Goal: Information Seeking & Learning: Learn about a topic

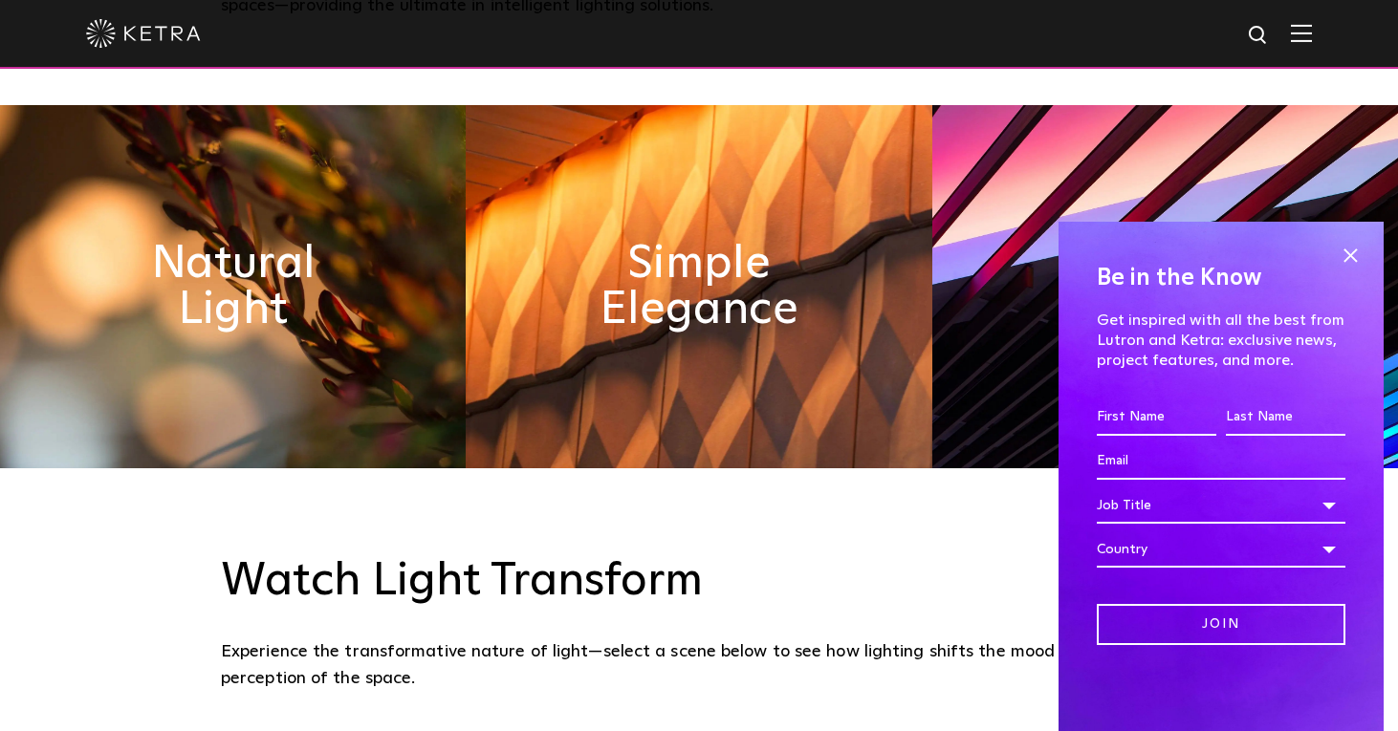
scroll to position [938, 0]
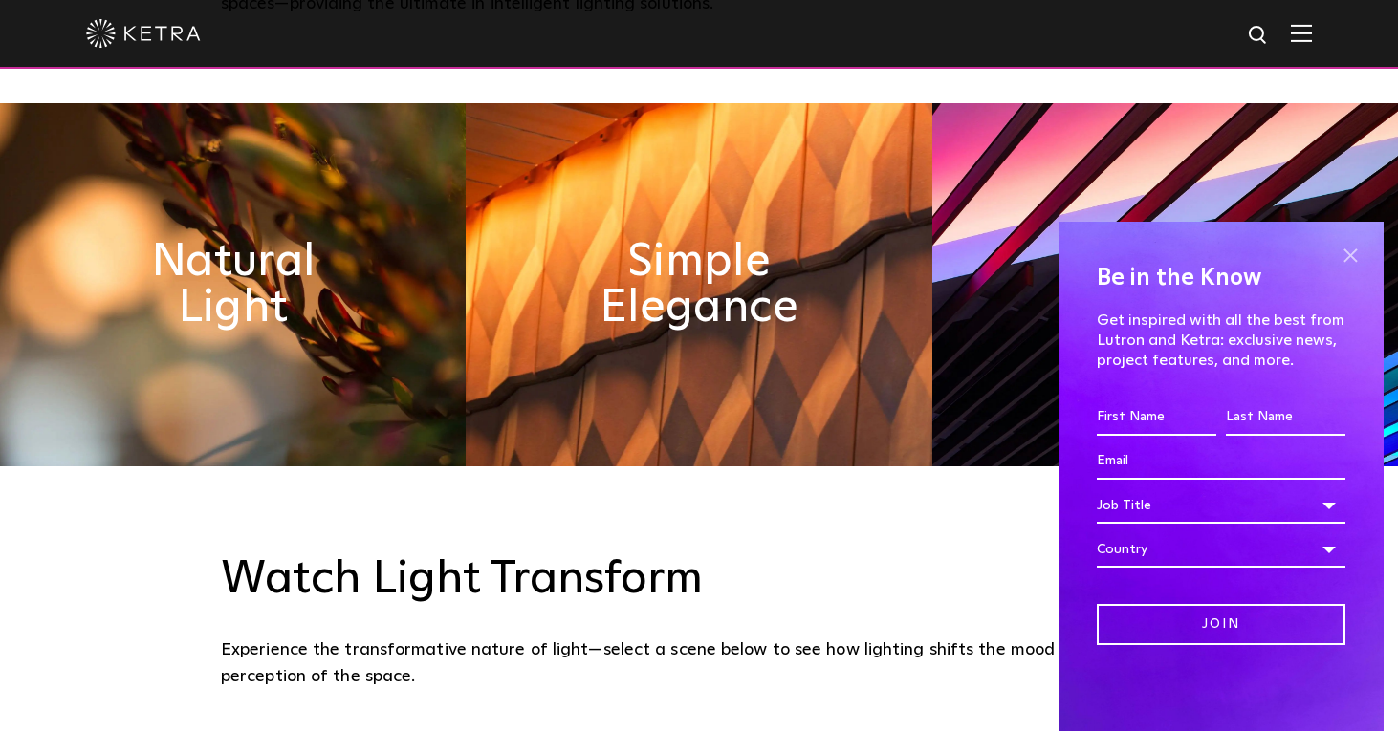
click at [1363, 250] on span at bounding box center [1350, 255] width 29 height 29
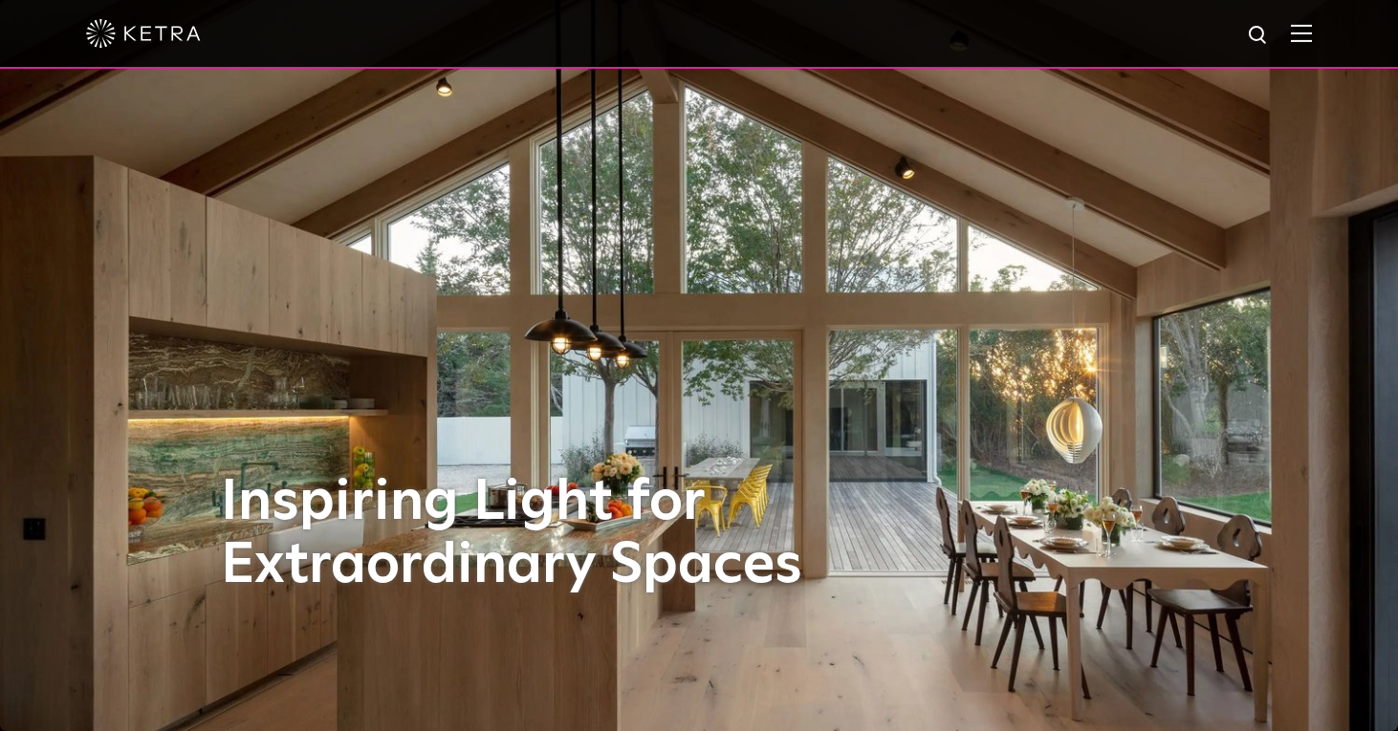
scroll to position [0, 0]
click at [1299, 43] on span at bounding box center [1301, 33] width 21 height 19
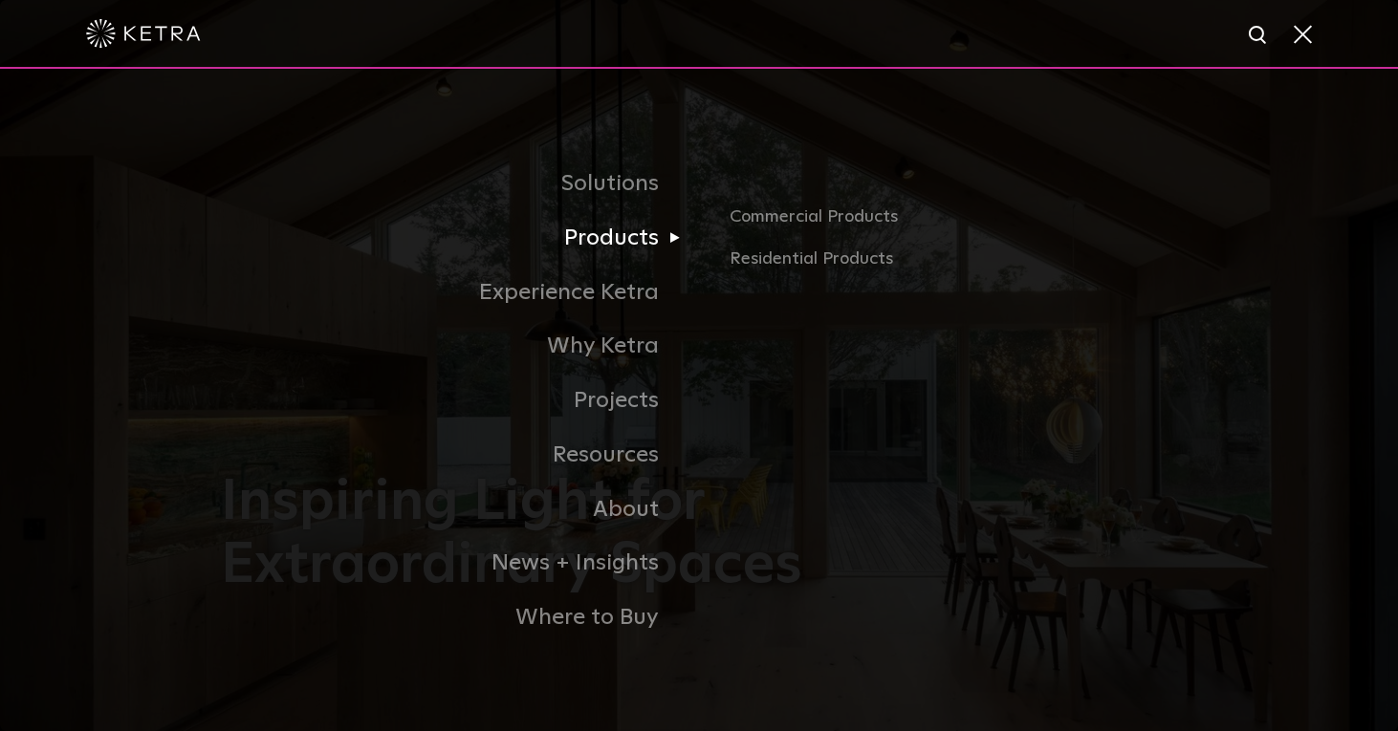
click at [632, 236] on link "Products" at bounding box center [460, 238] width 478 height 54
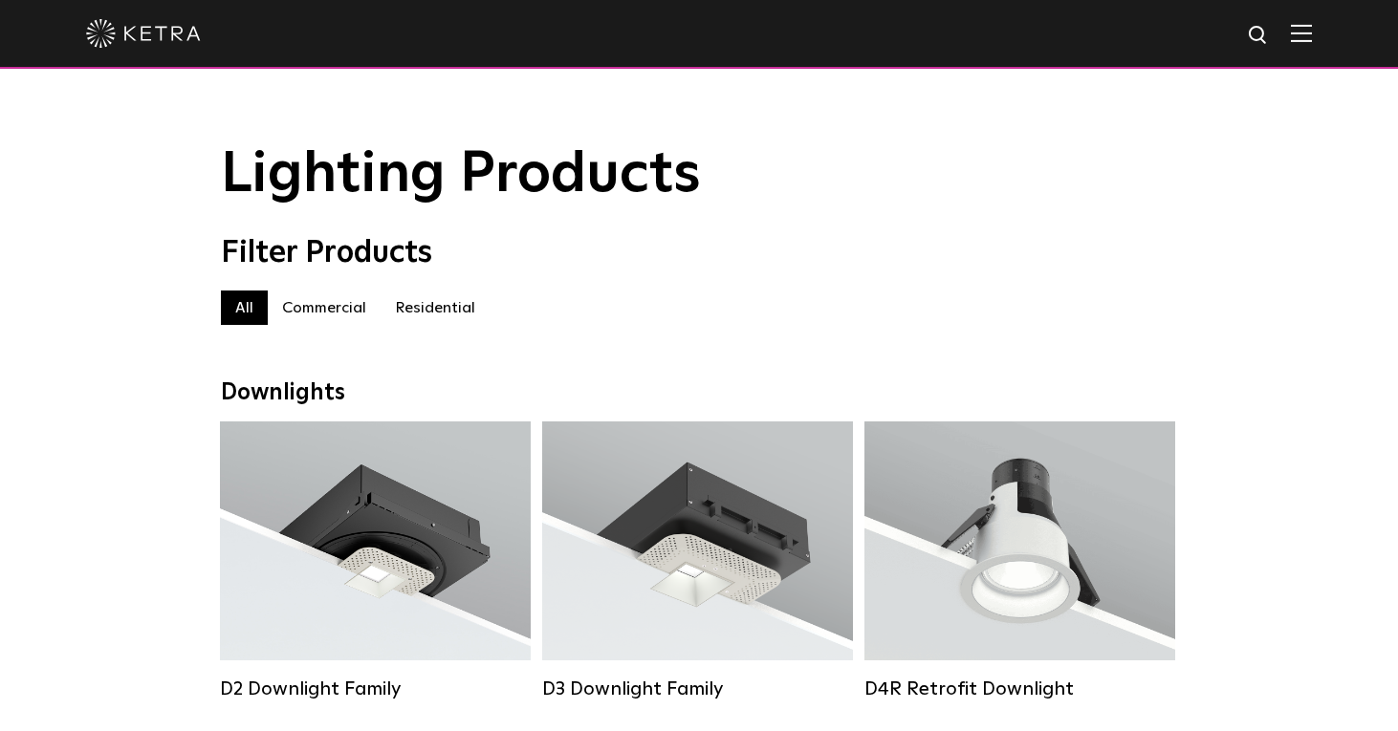
click at [337, 304] on label "Commercial" at bounding box center [324, 308] width 113 height 34
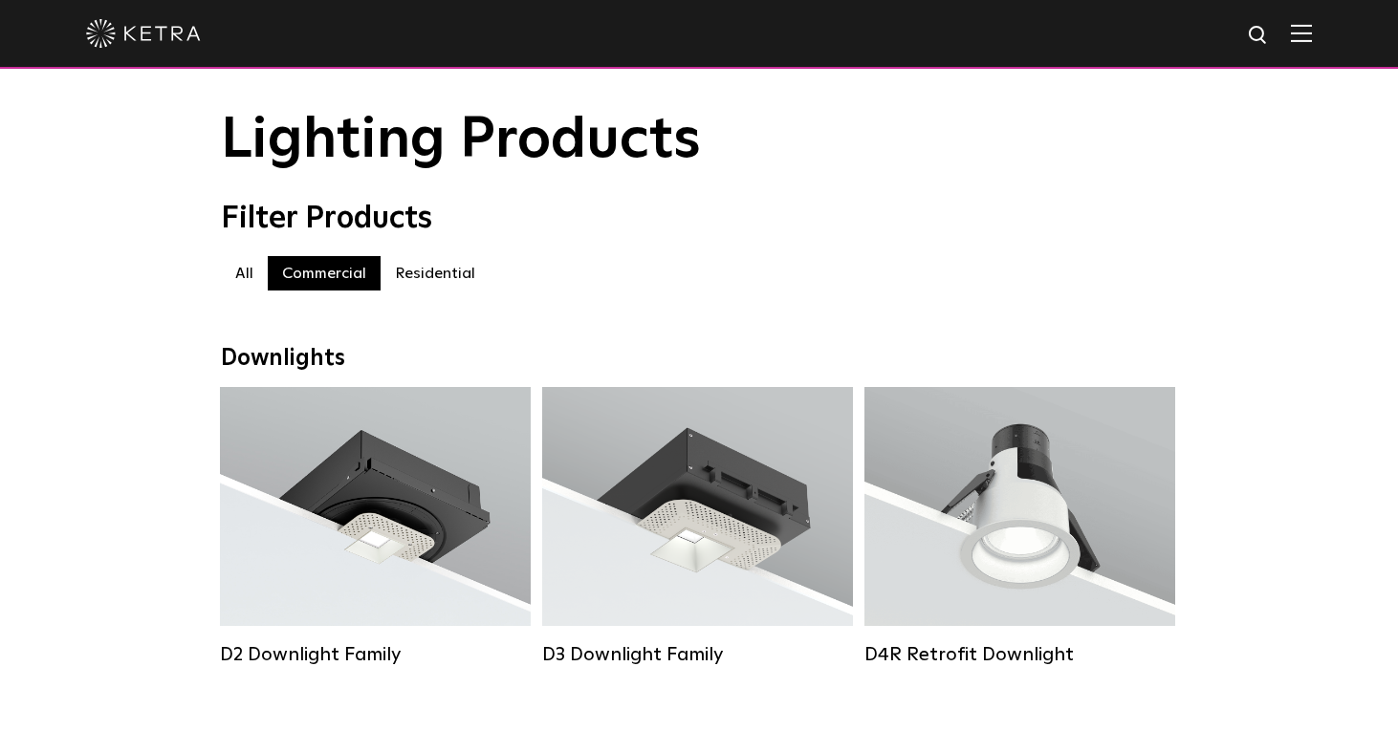
scroll to position [62, 0]
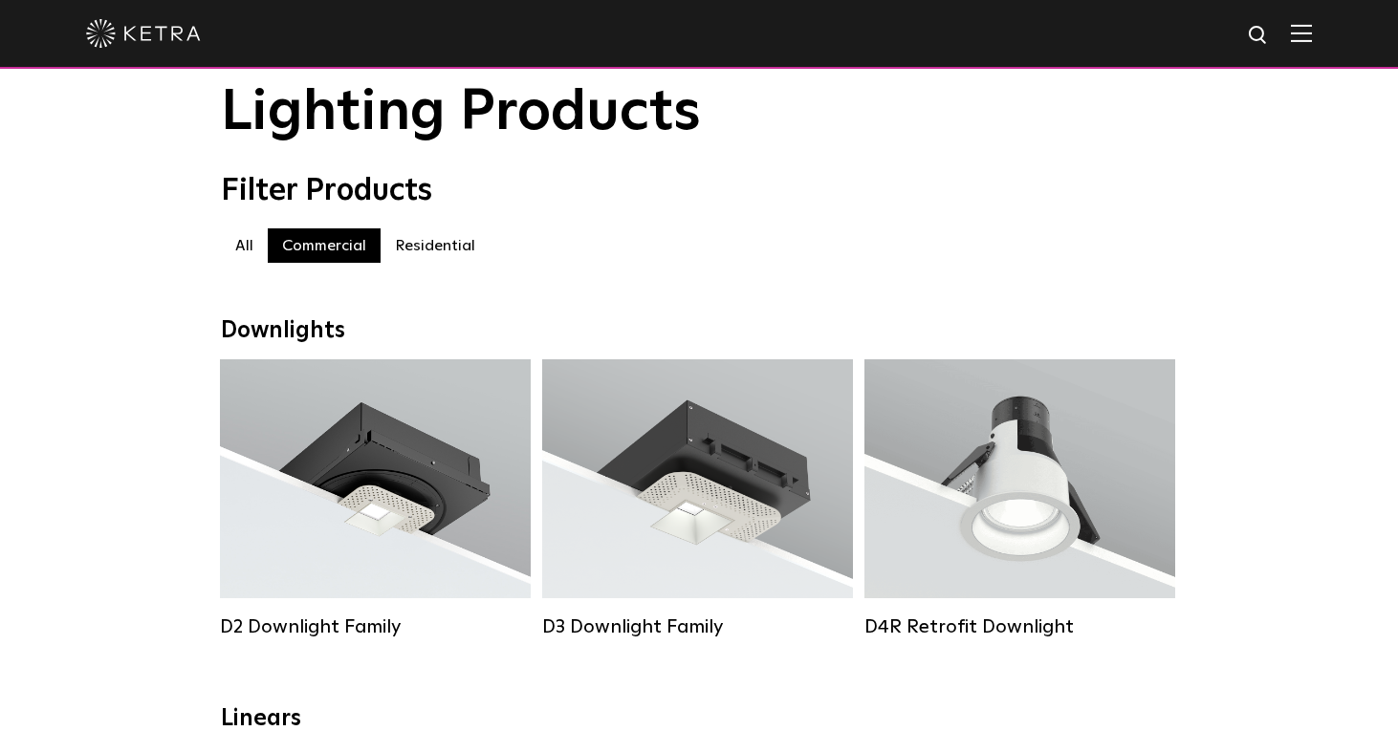
click at [153, 42] on img at bounding box center [143, 33] width 115 height 29
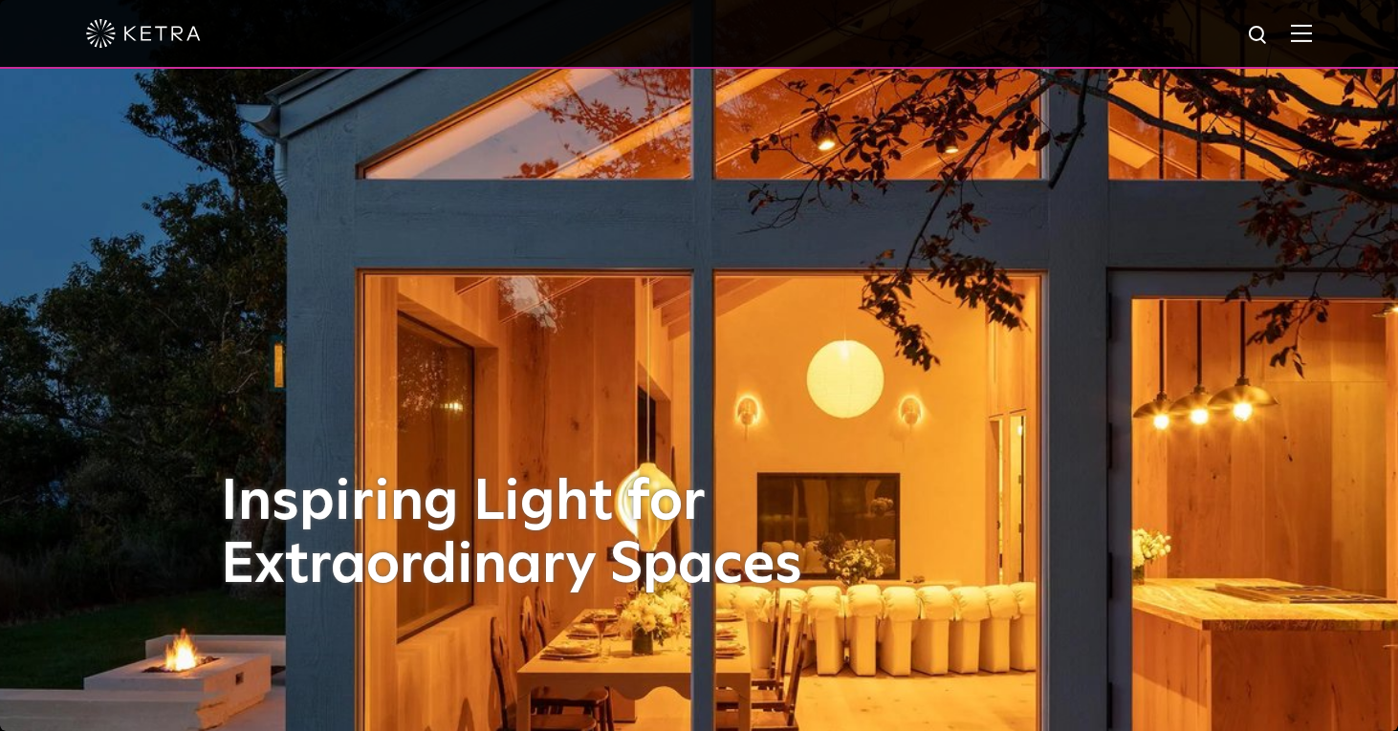
scroll to position [33, 0]
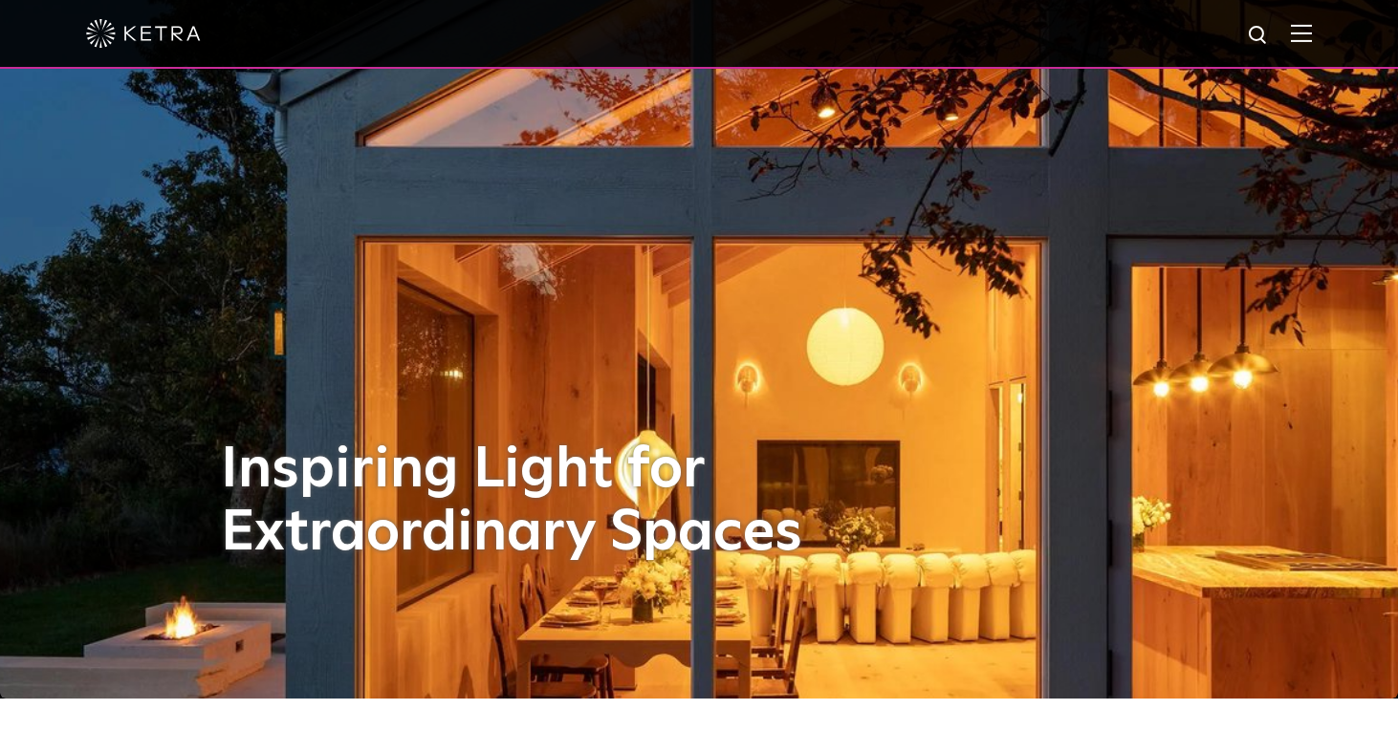
click at [165, 26] on img at bounding box center [143, 33] width 115 height 29
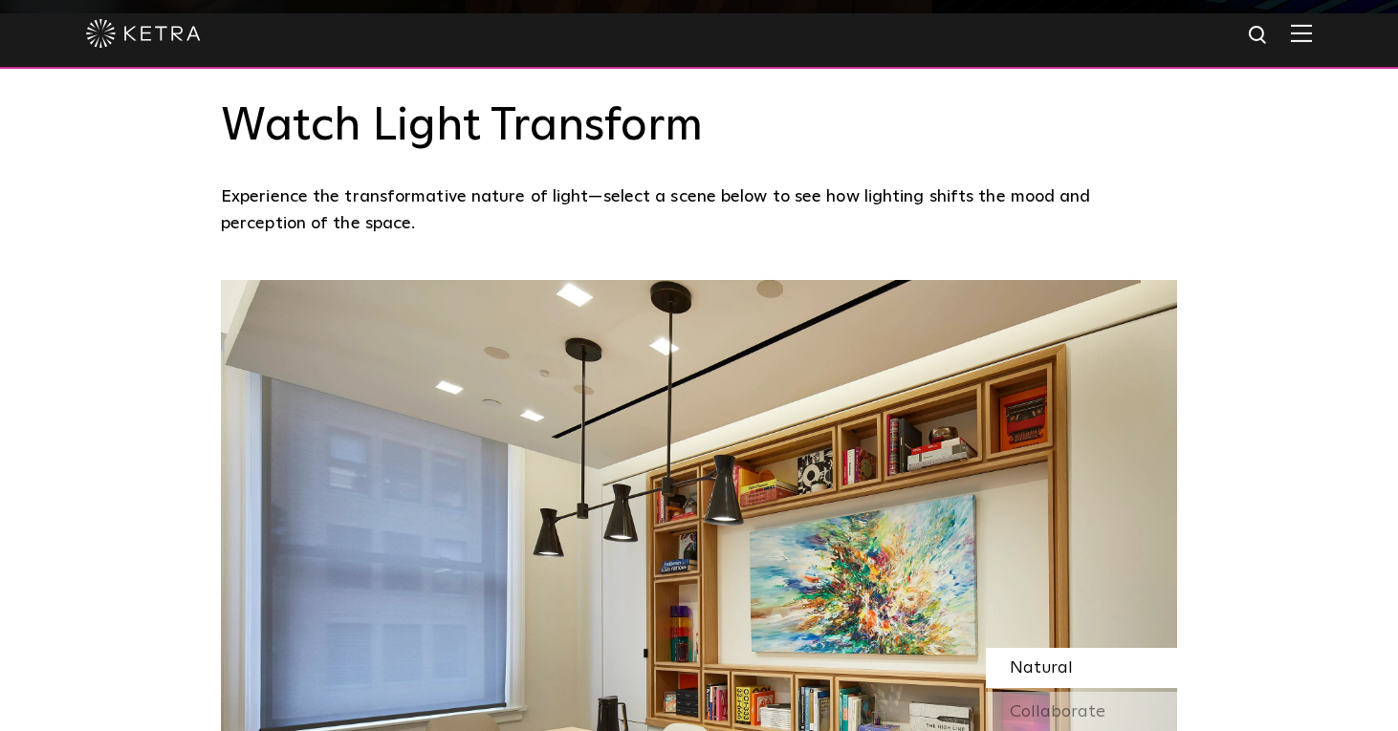
scroll to position [1384, 0]
